Goal: Navigation & Orientation: Find specific page/section

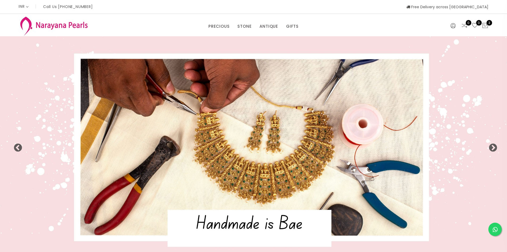
select select "INR"
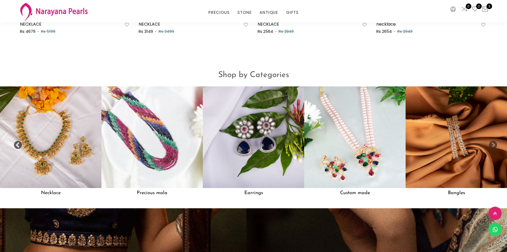
scroll to position [500, 0]
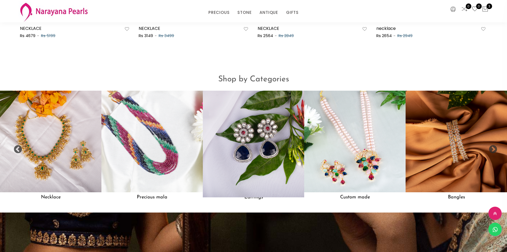
click at [276, 141] on img at bounding box center [254, 141] width 112 height 112
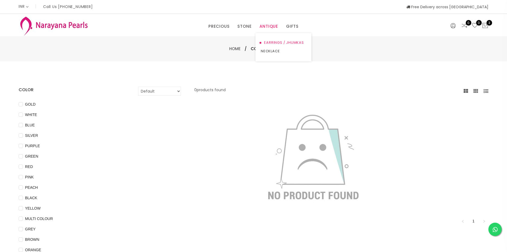
click at [266, 42] on link "EARRINGS / JHUMKAS" at bounding box center [283, 42] width 45 height 9
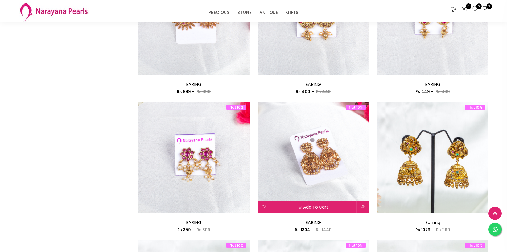
scroll to position [346, 0]
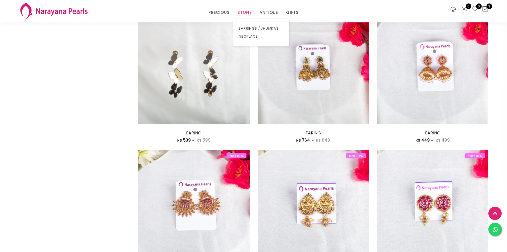
click at [250, 12] on link "STONE" at bounding box center [245, 13] width 14 height 8
click at [248, 27] on link "EARRINGS / JHUMKAS" at bounding box center [261, 28] width 45 height 8
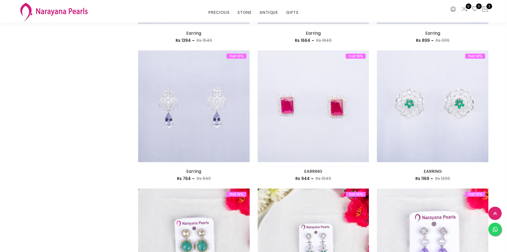
scroll to position [373, 0]
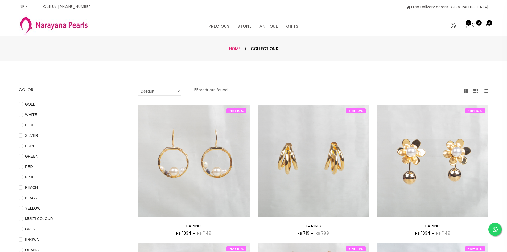
click at [230, 47] on link "Home" at bounding box center [234, 49] width 11 height 6
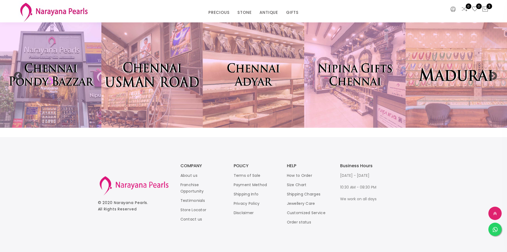
scroll to position [1167, 0]
